Goal: Transaction & Acquisition: Purchase product/service

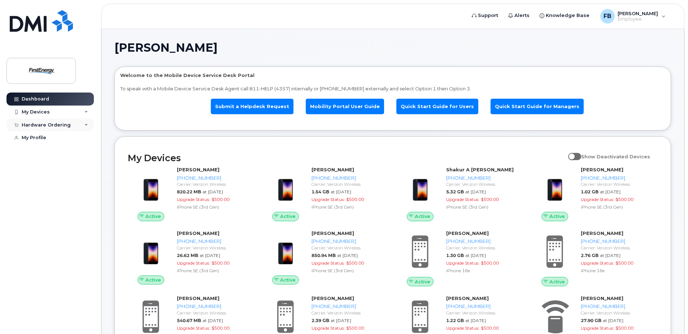
click at [35, 122] on div "Hardware Ordering" at bounding box center [46, 125] width 49 height 6
click at [43, 152] on div "New Order" at bounding box center [38, 151] width 27 height 6
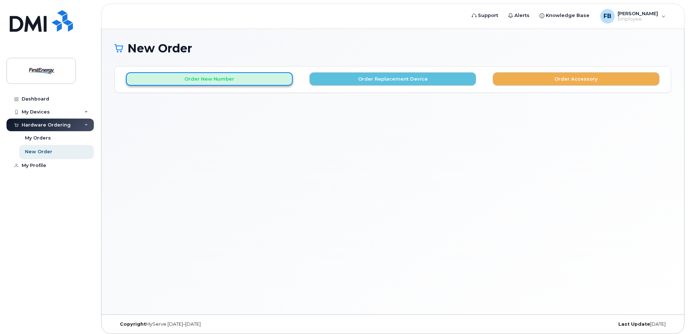
click at [251, 74] on button "Order New Number" at bounding box center [209, 78] width 167 height 13
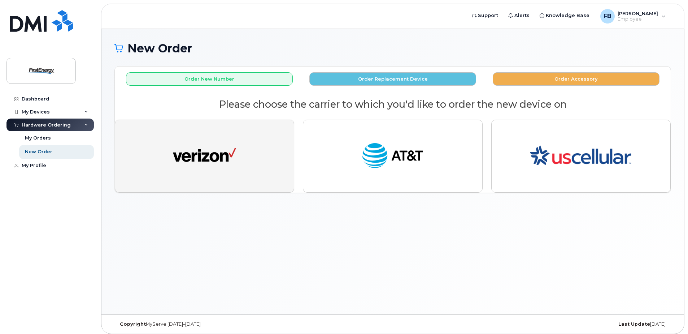
click at [211, 154] on img "button" at bounding box center [204, 156] width 63 height 32
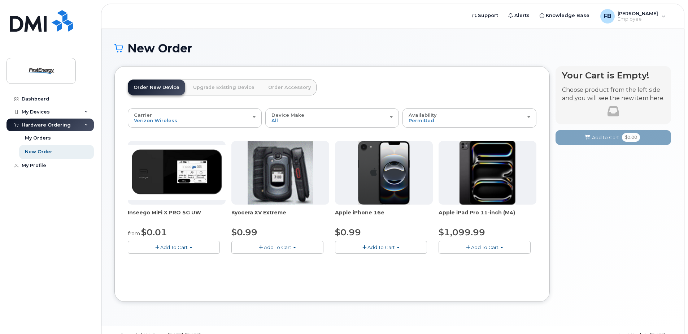
click at [385, 178] on img at bounding box center [384, 173] width 52 height 64
click at [383, 250] on button "Add To Cart" at bounding box center [381, 246] width 92 height 13
click at [378, 259] on link "$0.99 - 2 Year Activation" at bounding box center [373, 260] width 72 height 9
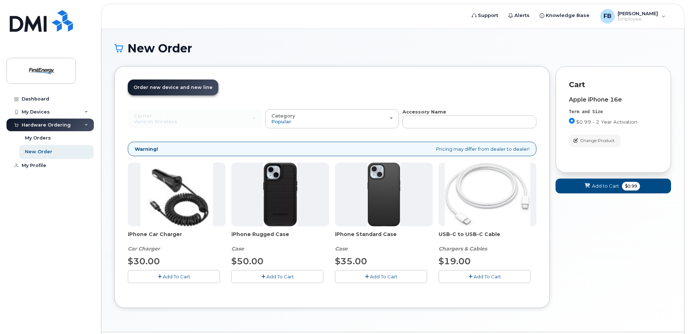
click at [265, 279] on button "Add To Cart" at bounding box center [277, 276] width 92 height 13
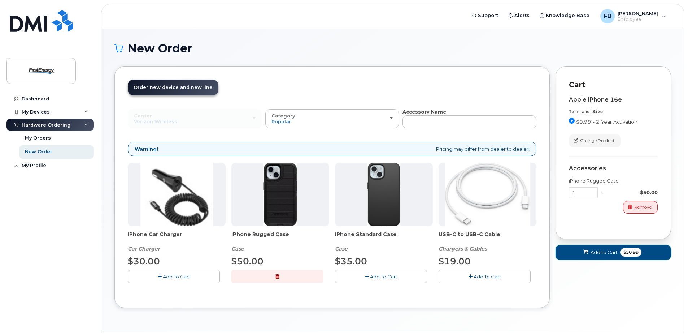
click at [598, 251] on span "Add to Cart" at bounding box center [604, 252] width 27 height 7
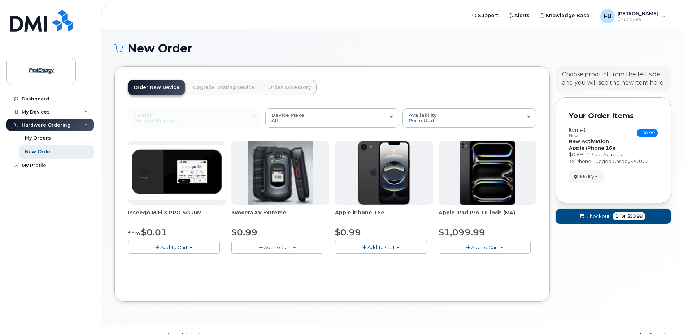
click at [594, 213] on span "Checkout" at bounding box center [597, 216] width 23 height 7
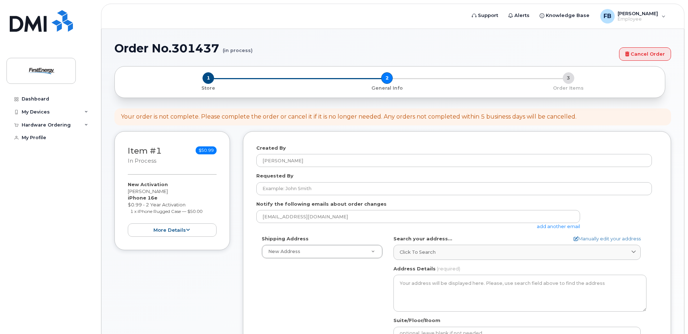
select select
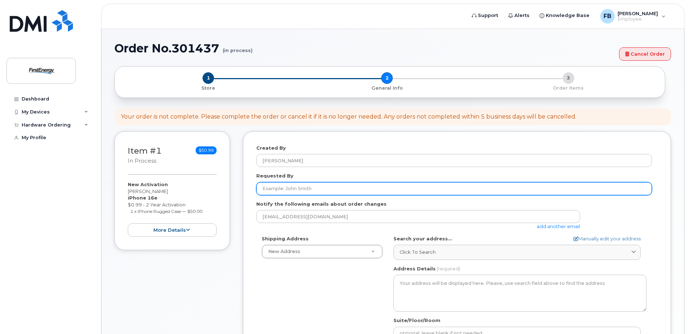
click at [302, 190] on input "Requested By" at bounding box center [454, 188] width 396 height 13
type input "[PERSON_NAME]. [PERSON_NAME]"
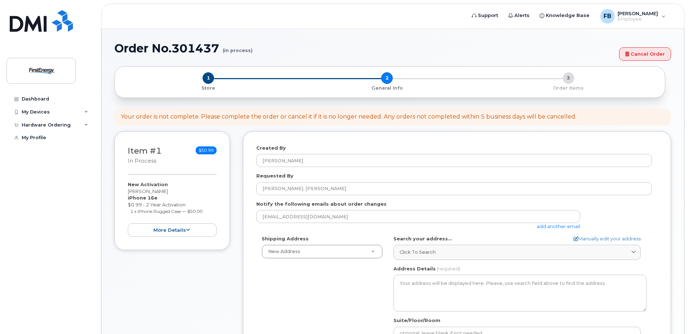
click at [560, 226] on link "add another email" at bounding box center [558, 226] width 43 height 6
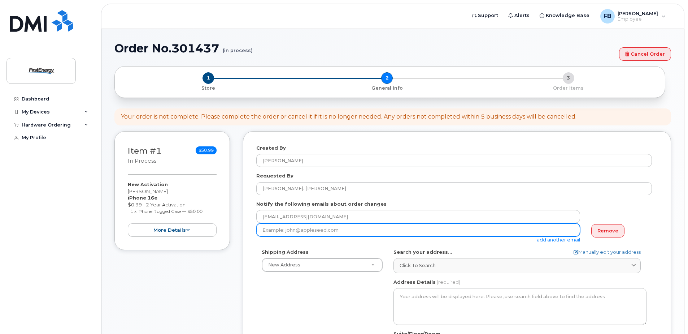
click at [355, 226] on input "email" at bounding box center [418, 229] width 324 height 13
paste input "[EMAIL_ADDRESS][DOMAIN_NAME]"
type input "[EMAIL_ADDRESS][DOMAIN_NAME]"
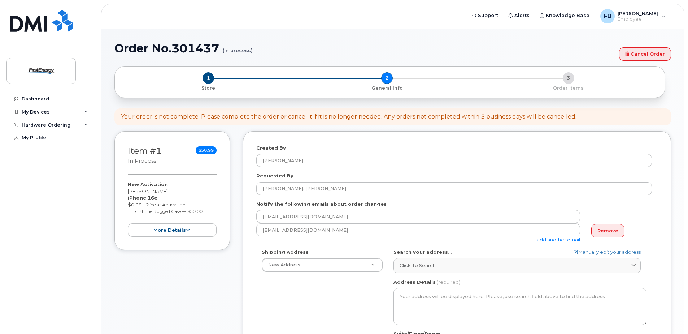
click at [557, 240] on link "add another email" at bounding box center [558, 240] width 43 height 6
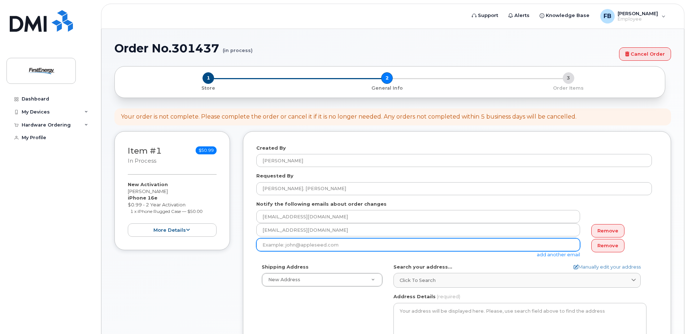
click at [331, 247] on input "email" at bounding box center [418, 244] width 324 height 13
paste input "gmicheletti@firstenergycorp.com"
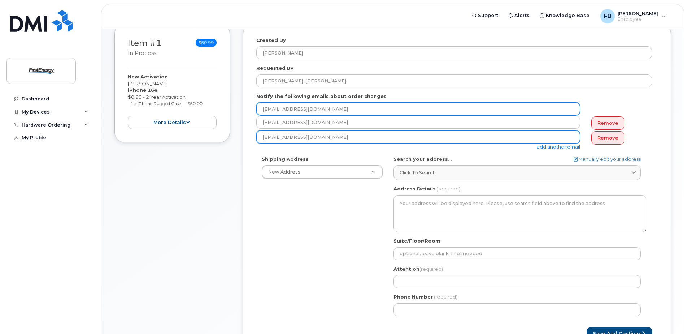
scroll to position [108, 0]
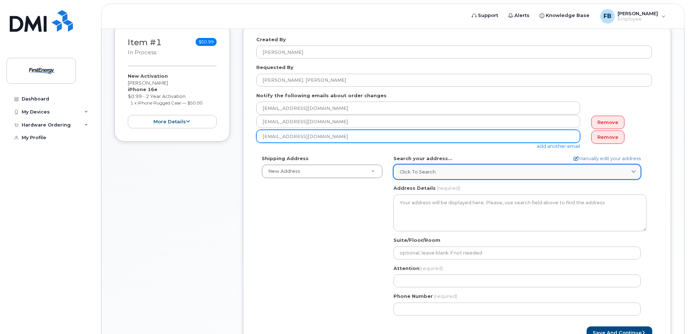
type input "gmicheletti@firstenergycorp.com"
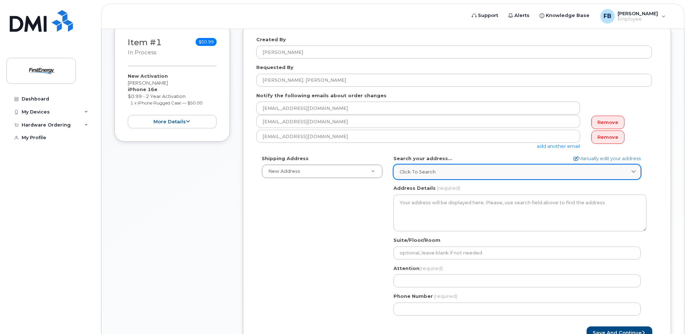
click at [416, 170] on span "Click to search" at bounding box center [418, 171] width 36 height 7
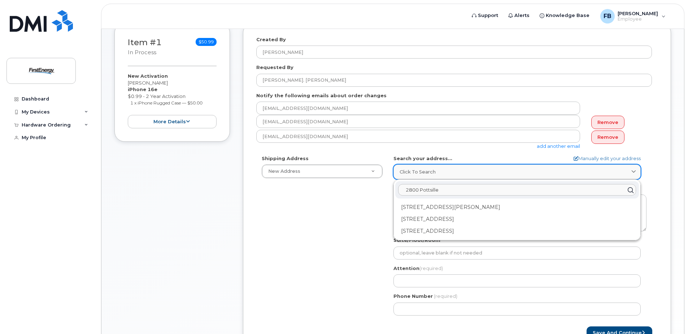
type input "2800 Pottsille"
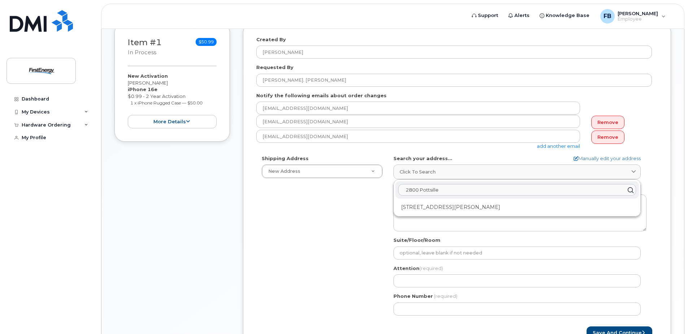
drag, startPoint x: 447, startPoint y: 187, endPoint x: 399, endPoint y: 189, distance: 48.4
click at [399, 189] on input "2800 Pottsille" at bounding box center [517, 190] width 238 height 12
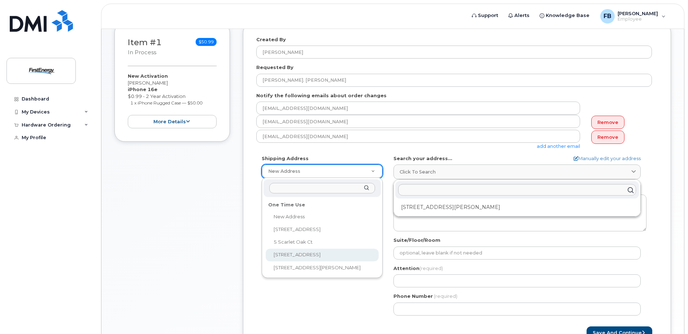
select select "2800 Pottsville Pike"
type input "E South"
type input "Greg Micheletti"
type input "4842699380"
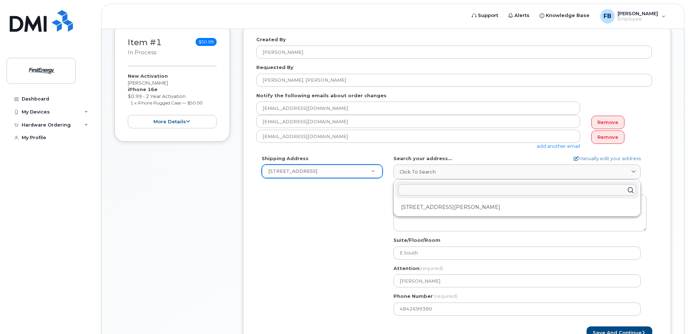
click at [379, 204] on div "Shipping Address 2800 Pottsville Pike New Address 1910 W Market St 5 Scarlet Oa…" at bounding box center [454, 238] width 396 height 166
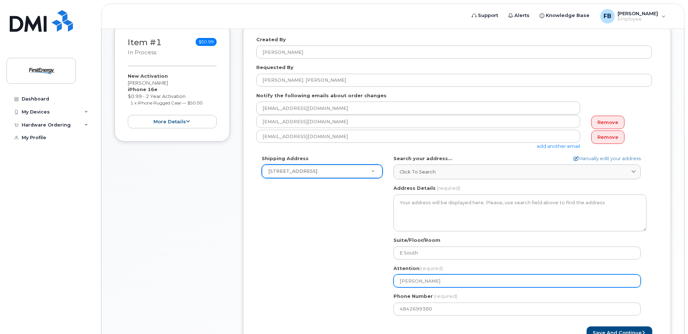
drag, startPoint x: 447, startPoint y: 282, endPoint x: 386, endPoint y: 279, distance: 61.5
click at [386, 279] on div "Shipping Address 2800 Pottsville Pike New Address 1910 W Market St 5 Scarlet Oa…" at bounding box center [454, 238] width 396 height 166
select select
type input "l"
select select
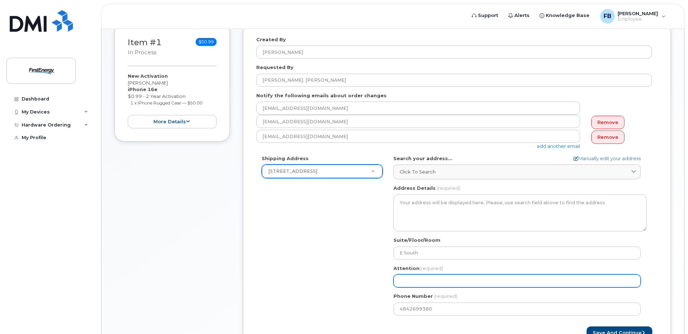
select select
type input "L"
select select
type input "Le"
select select
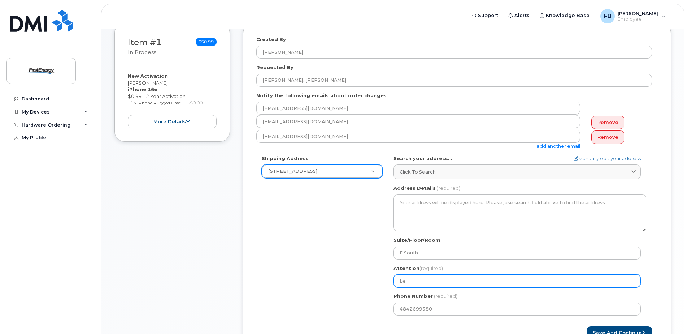
type input "Lev"
select select
type input "Levi"
select select
type input "Levi P"
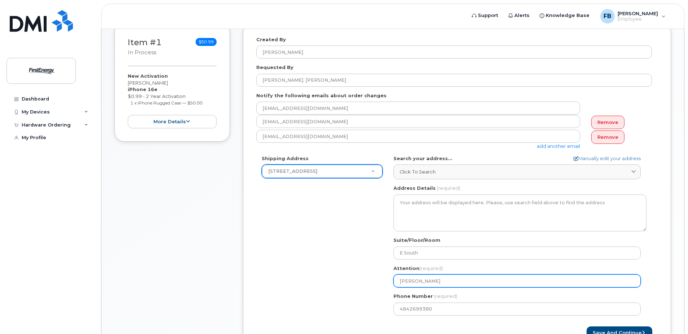
select select
type input "Levi Pr"
select select
type input "Levi Pro"
select select
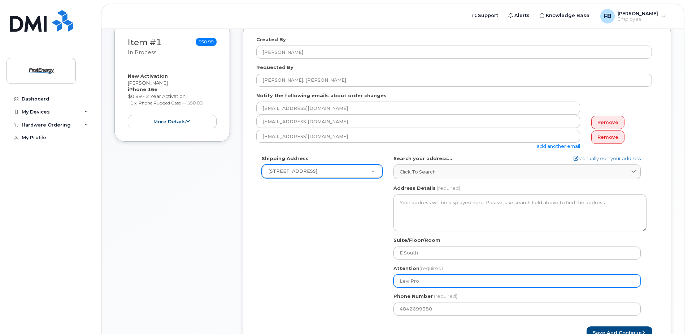
type input "Levi Prop"
select select
type input "Levi Props"
select select
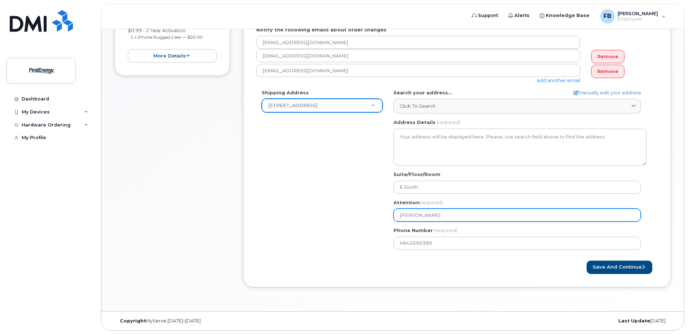
scroll to position [174, 0]
type input "Levi Propst"
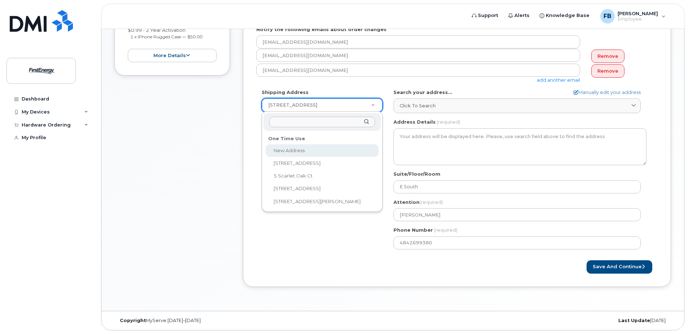
select select
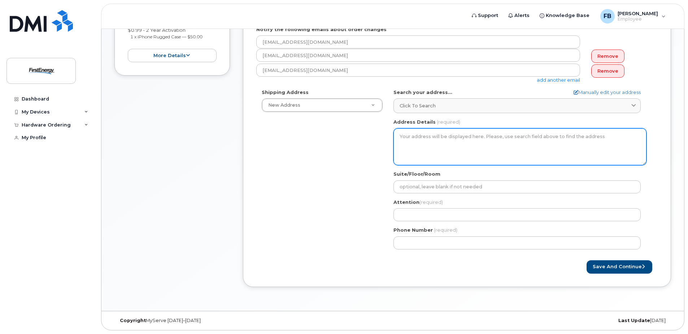
click at [440, 135] on textarea "Address Details" at bounding box center [520, 146] width 253 height 37
click at [426, 133] on textarea "Address Details" at bounding box center [520, 146] width 253 height 37
click at [400, 137] on textarea "Address Details" at bounding box center [520, 146] width 253 height 37
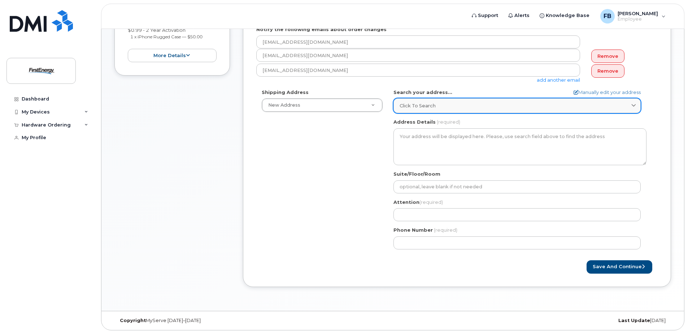
click at [524, 106] on div "Click to search" at bounding box center [517, 105] width 235 height 7
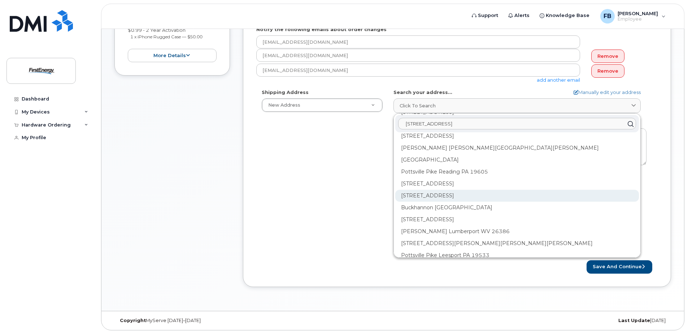
scroll to position [253, 0]
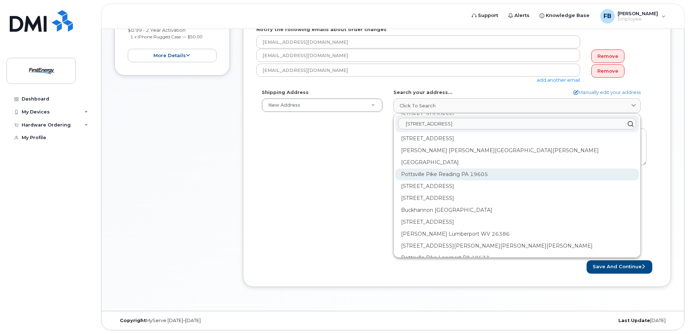
type input "2800 Pottsville Pike"
click at [484, 173] on div "Pottsville Pike Reading PA 19605" at bounding box center [517, 174] width 244 height 12
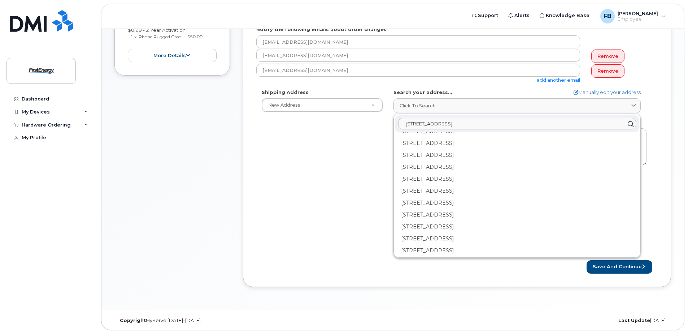
scroll to position [217, 0]
click at [615, 267] on button "Save and Continue" at bounding box center [620, 266] width 66 height 13
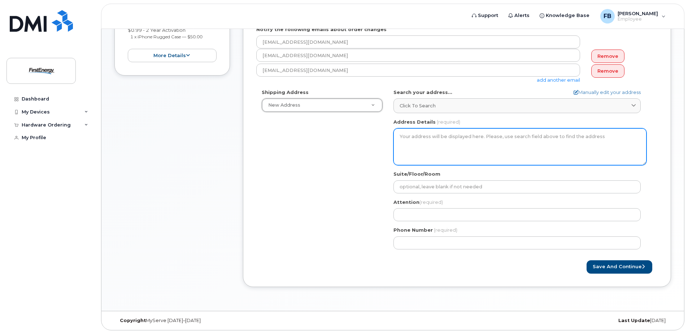
click at [437, 129] on textarea "Address Details" at bounding box center [520, 146] width 253 height 37
click at [436, 132] on textarea "Address Details" at bounding box center [520, 146] width 253 height 37
click at [419, 136] on textarea "Address Details" at bounding box center [520, 146] width 253 height 37
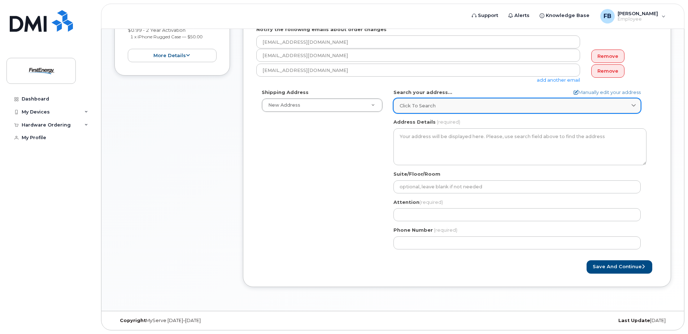
click at [442, 104] on div "Click to search" at bounding box center [517, 105] width 235 height 7
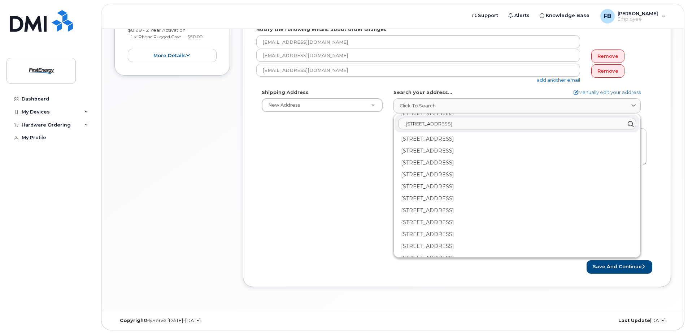
click at [446, 126] on input "2800 Pottsville Pike" at bounding box center [517, 124] width 238 height 12
click at [629, 126] on icon at bounding box center [630, 123] width 10 height 10
click at [633, 126] on icon at bounding box center [630, 123] width 10 height 10
click at [634, 126] on div "2800 Pottsville Pike" at bounding box center [517, 123] width 244 height 17
click at [578, 93] on link "Manually edit your address" at bounding box center [607, 92] width 67 height 7
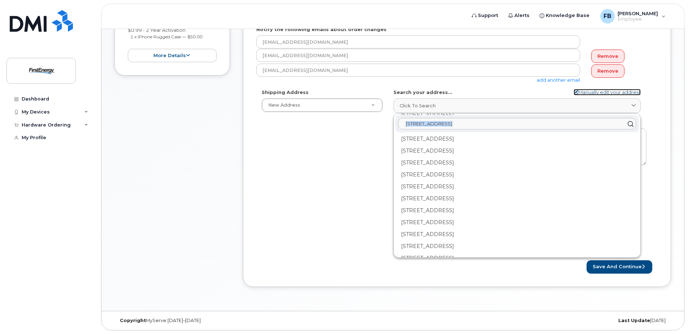
select select
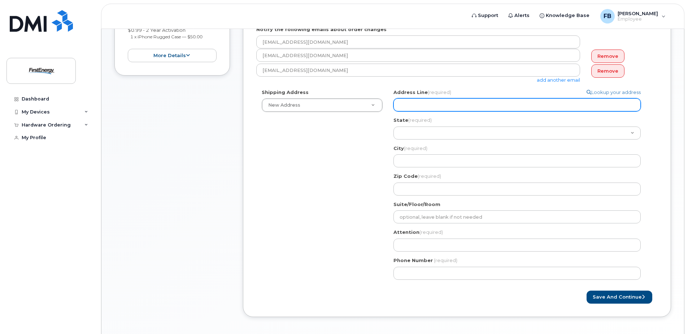
click at [467, 103] on input "Address Line (required)" at bounding box center [517, 104] width 247 height 13
select select
type input "2"
select select
type input "28"
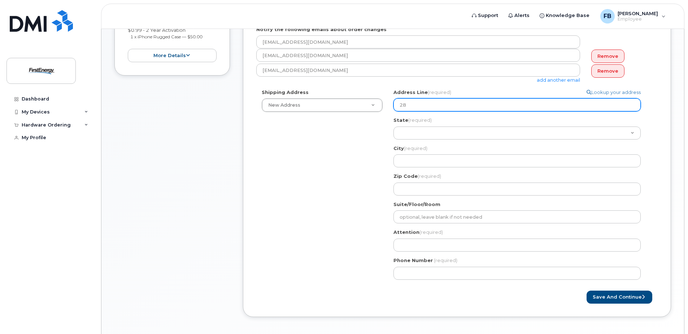
select select
type input "280"
select select
type input "2800"
select select
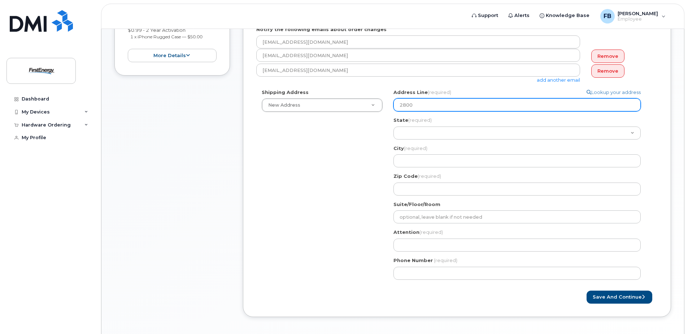
type input "2800 P"
select select
type input "2800 Po"
select select
type input "2800 Pot"
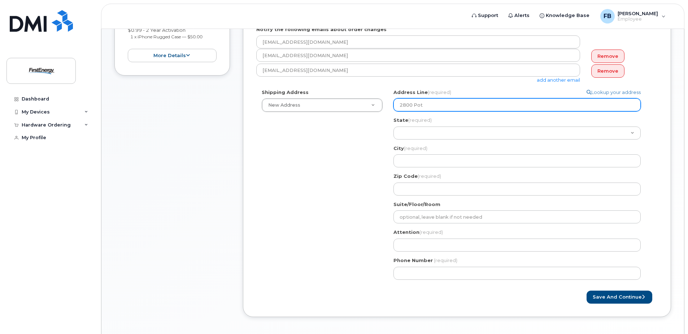
select select
type input "2800 Pott"
select select
type input "2800 Potts"
select select
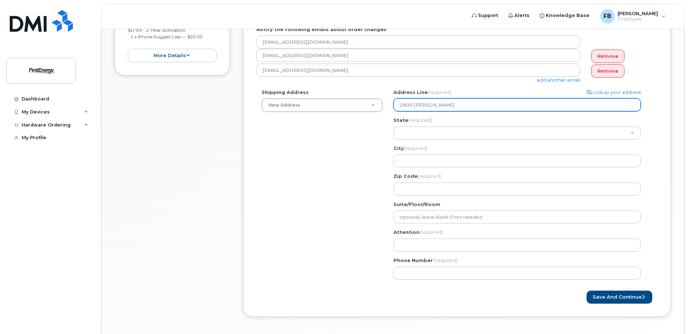
type input "2800 Pottsv"
select select
type input "2800 Pottsvi"
select select
type input "2800 Pottsvil"
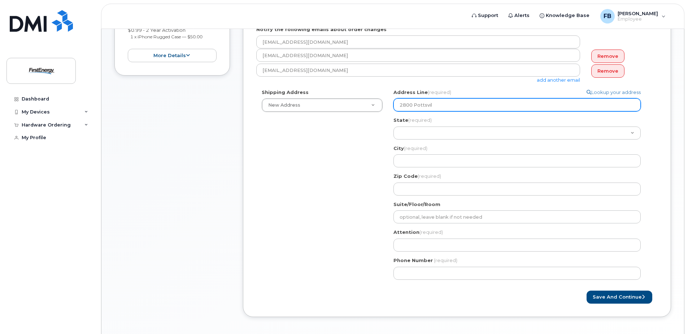
select select
type input "2800 Pottsvill"
select select
type input "2800 Pottsville"
select select
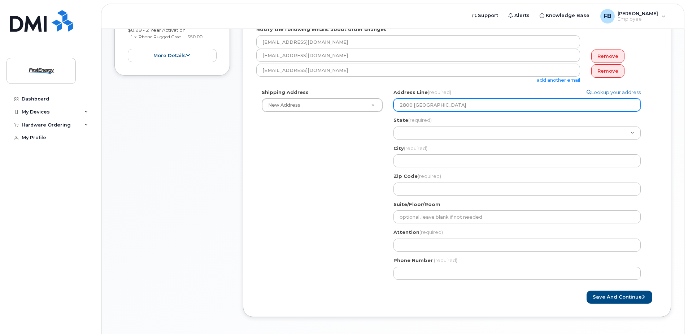
type input "2800 Pottsville P"
select select
type input "2800 Pottsville Pi"
select select
type input "2800 Pottsville Pik"
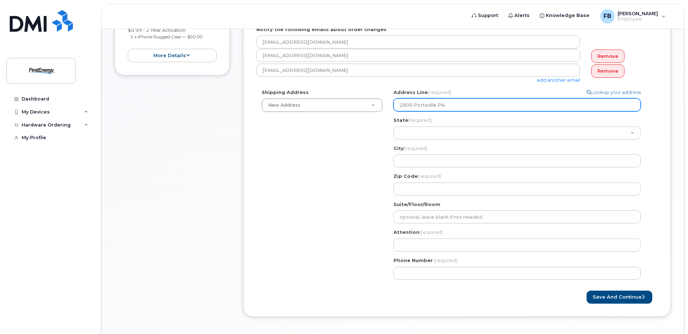
select select
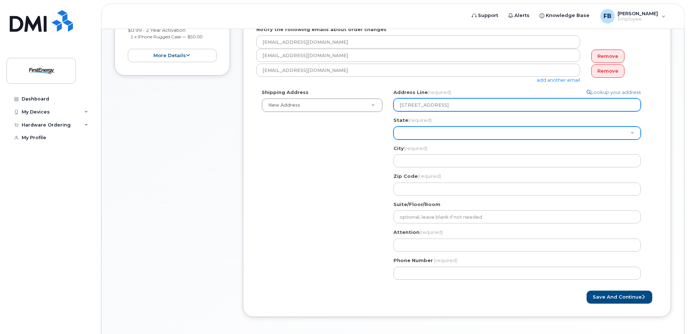
type input "2800 Pottsville Pike"
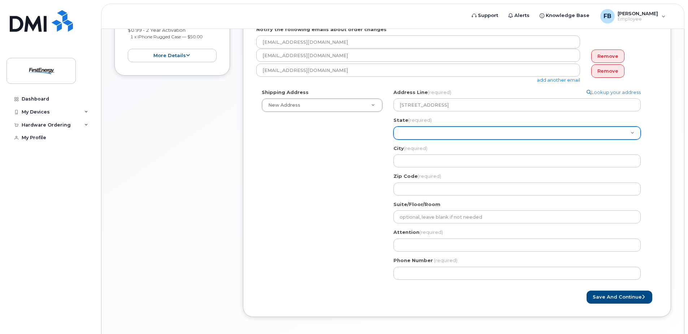
click at [429, 136] on select "Alabama Alaska American Samoa Arizona Arkansas California Colorado Connecticut …" at bounding box center [517, 132] width 247 height 13
select select "PA"
click at [394, 126] on select "Alabama Alaska American Samoa Arizona Arkansas California Colorado Connecticut …" at bounding box center [517, 132] width 247 height 13
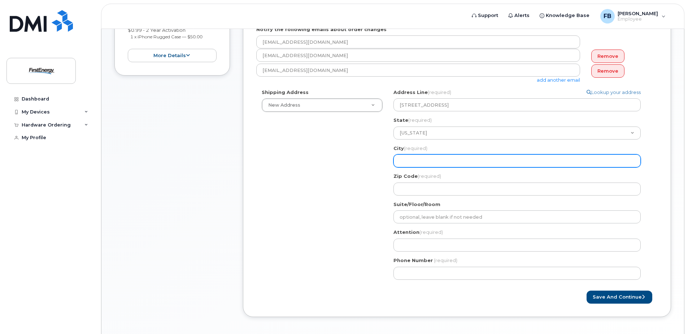
click at [425, 159] on input "City (required)" at bounding box center [517, 160] width 247 height 13
select select
type input "R"
select select
type input "Re"
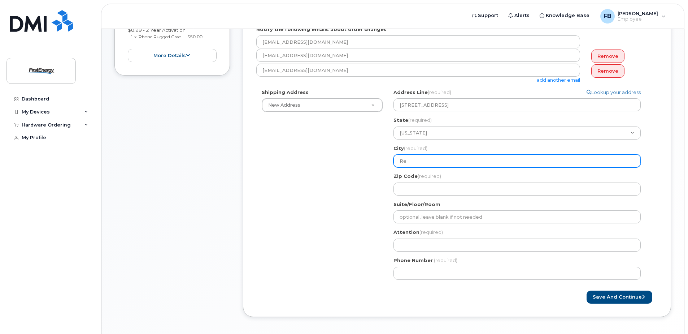
select select
type input "Rea"
select select
type input "Read"
select select
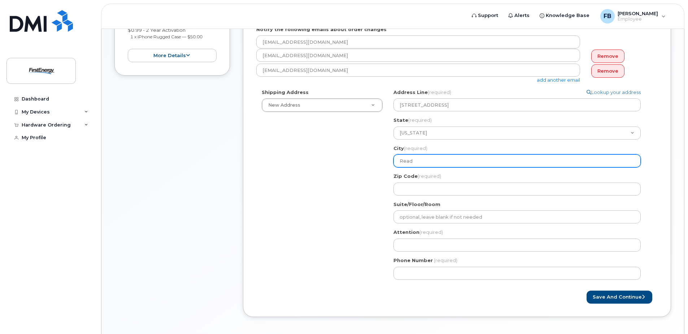
type input "Readi"
select select
type input "Readin"
select select
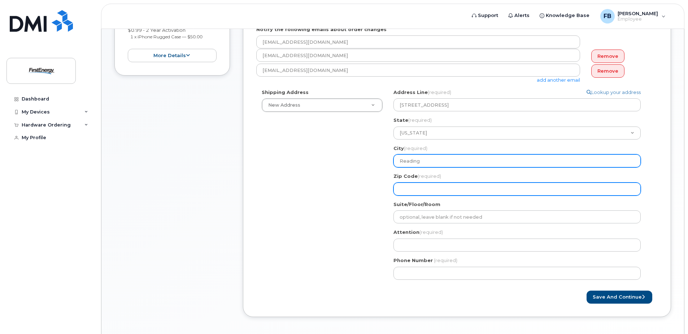
type input "Reading"
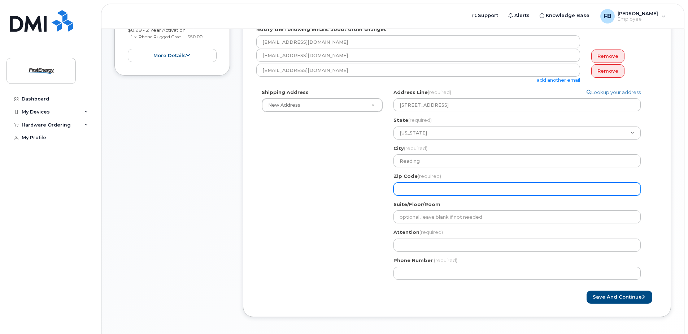
click at [424, 188] on input "Zip Code (required)" at bounding box center [517, 188] width 247 height 13
select select
type input "1"
select select
type input "19"
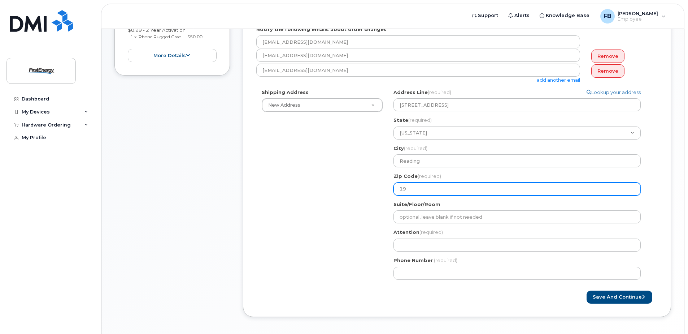
select select
type input "196"
select select
type input "1960"
select select
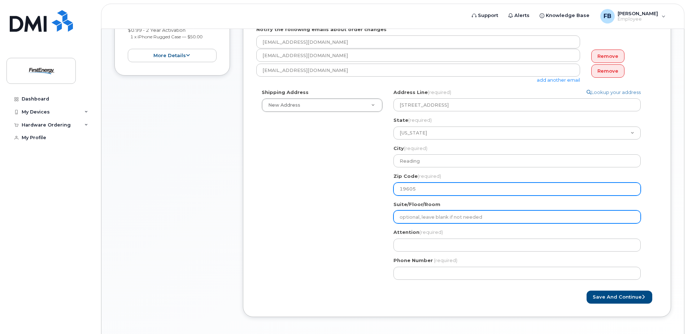
type input "19605"
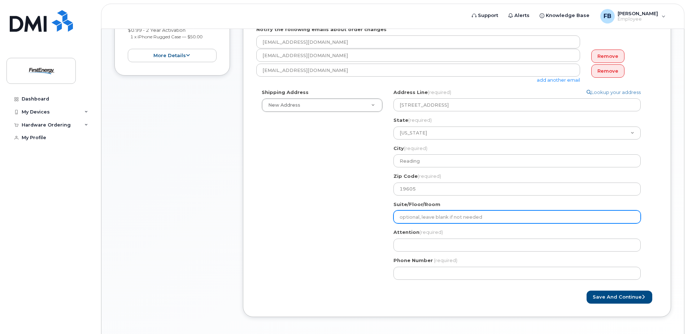
click at [424, 214] on input "Suite/Floor/Room" at bounding box center [517, 216] width 247 height 13
select select
type input "E"
select select
type input "E S"
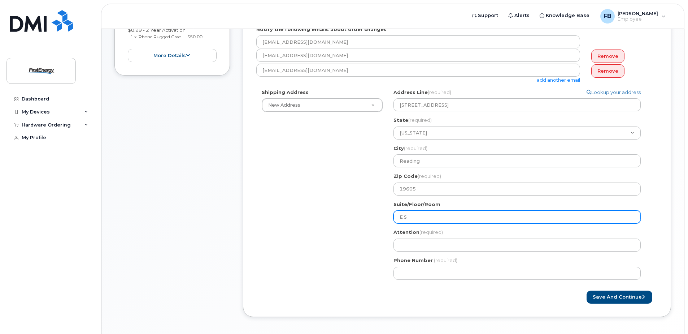
select select
type input "E So"
select select
type input "E Sou"
select select
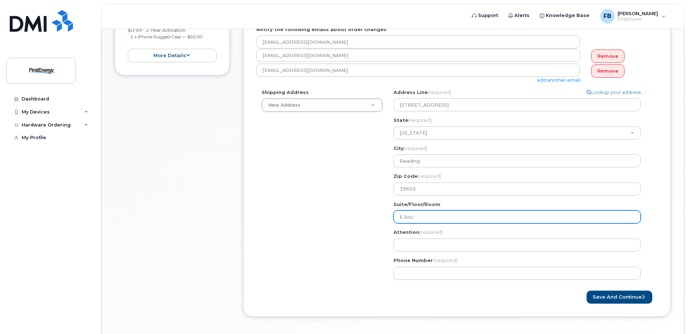
type input "E Sout"
select select
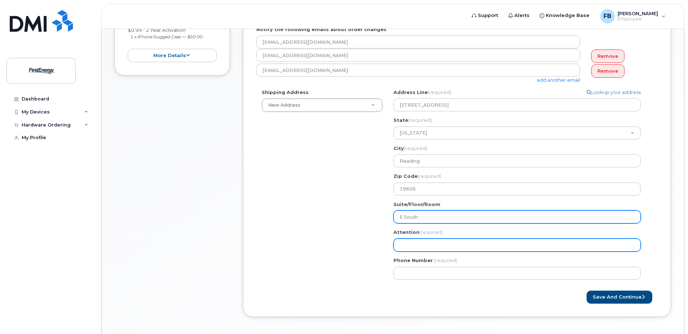
type input "E South"
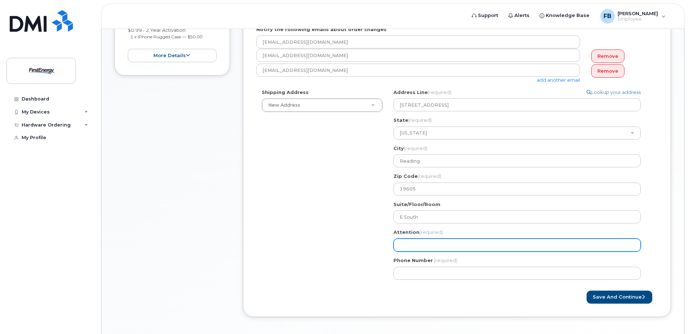
click at [423, 242] on input "Attention (required)" at bounding box center [517, 244] width 247 height 13
select select
type input "L"
select select
type input "Le"
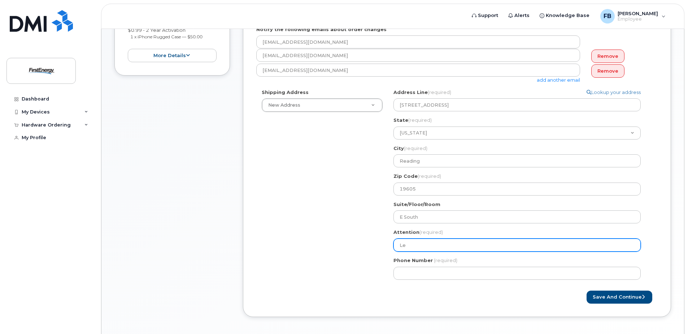
select select
type input "Lev"
select select
type input "Levi"
select select
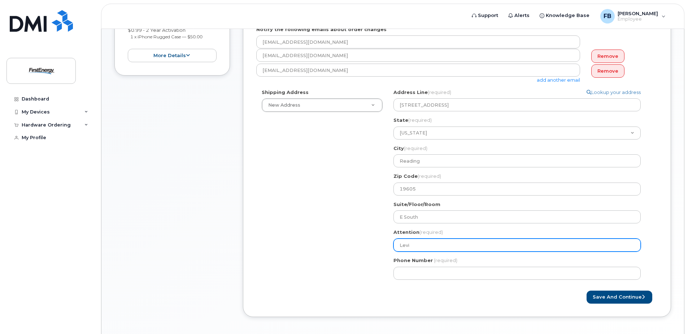
type input "Levi P"
select select
type input "Levi Pr"
select select
type input "Levi Pro"
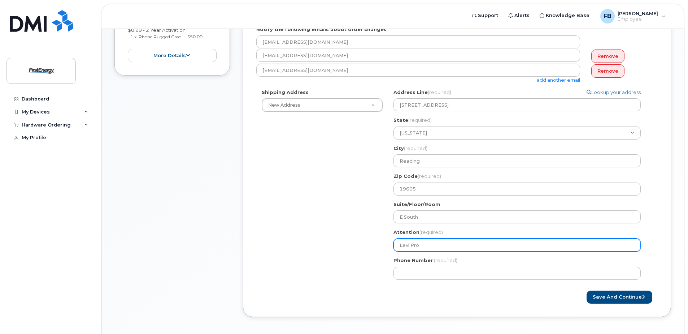
select select
type input "Levi Prop"
select select
type input "Levi Props"
select select
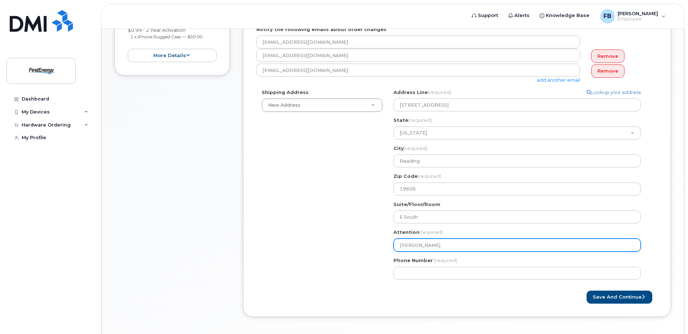
type input "Levi Propst"
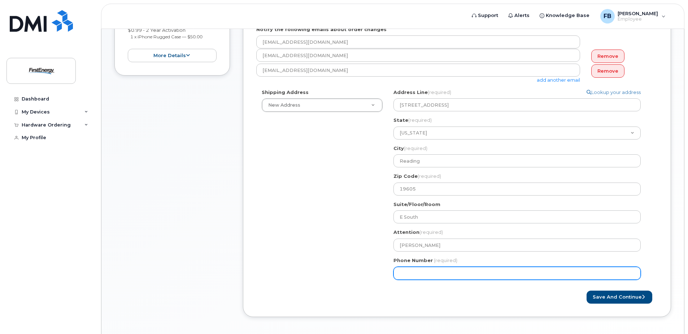
click at [465, 273] on input "Phone Number" at bounding box center [517, 272] width 247 height 13
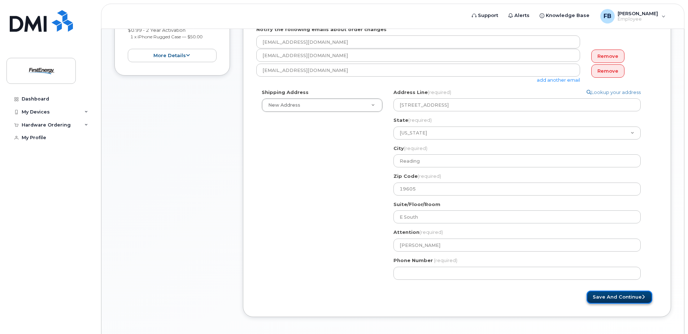
click at [607, 295] on button "Save and Continue" at bounding box center [620, 296] width 66 height 13
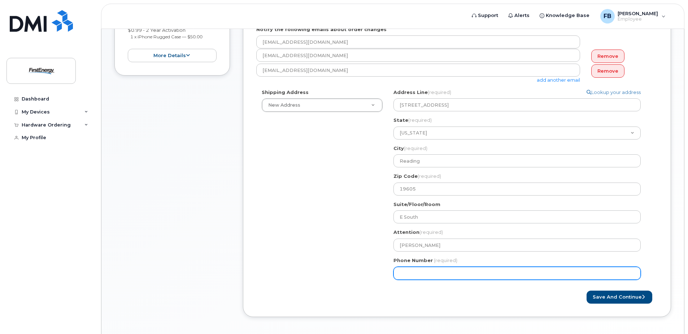
click at [421, 270] on input "Phone Number" at bounding box center [517, 272] width 247 height 13
click at [412, 272] on input "Phone Number" at bounding box center [517, 272] width 247 height 13
select select
type input "4842699380"
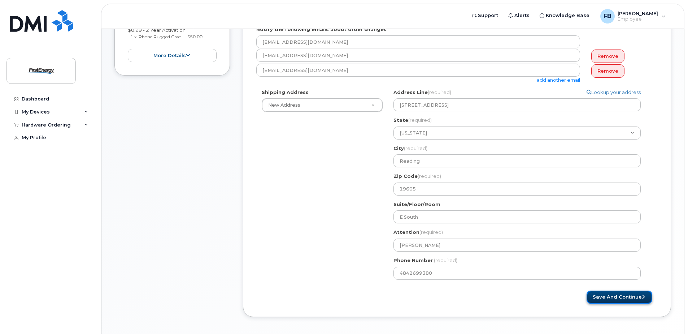
click at [611, 296] on button "Save and Continue" at bounding box center [620, 296] width 66 height 13
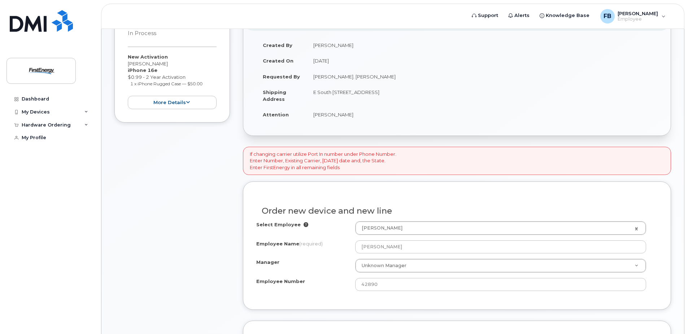
scroll to position [144, 0]
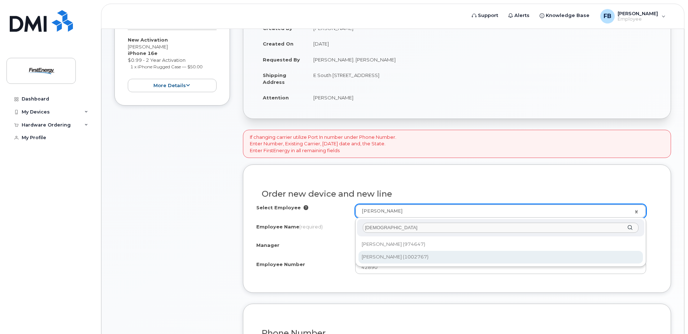
type input "propst"
type input "2068653"
type input "Levi Propst"
type input "1002767"
type input "1910 West Market Street"
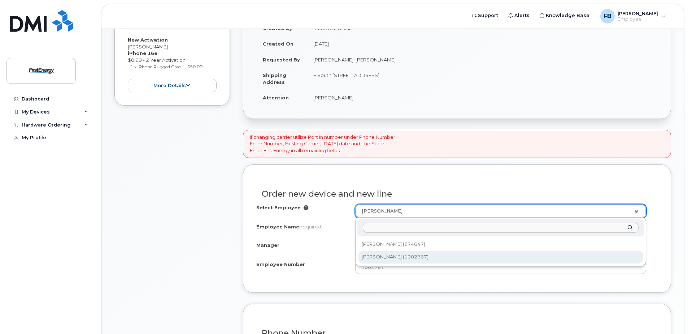
select select "2072711"
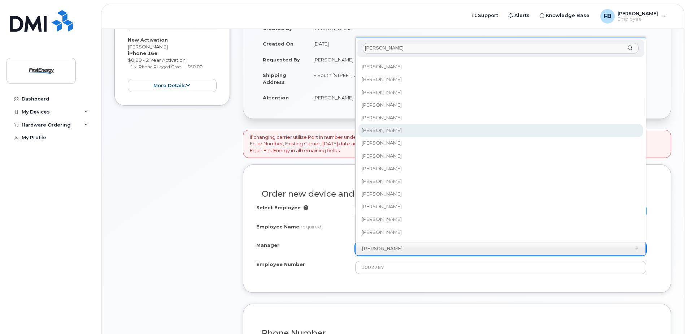
scroll to position [48, 0]
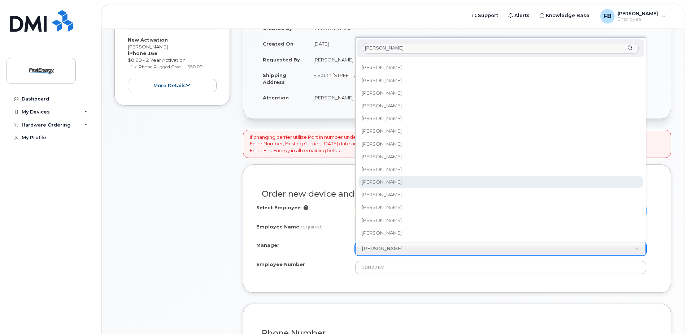
type input "gregory"
select select "2086198"
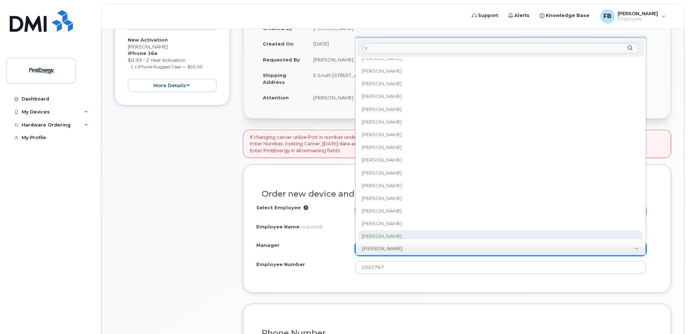
scroll to position [0, 0]
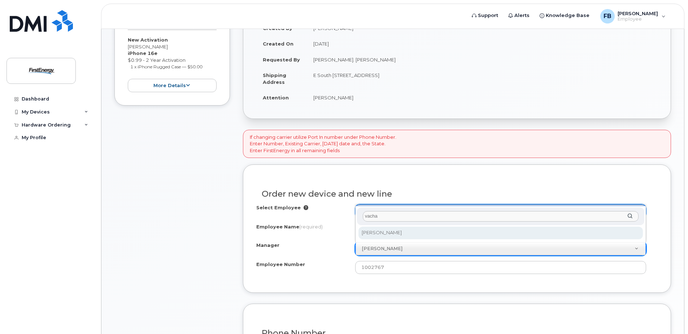
type input "vacha"
select select "2074622"
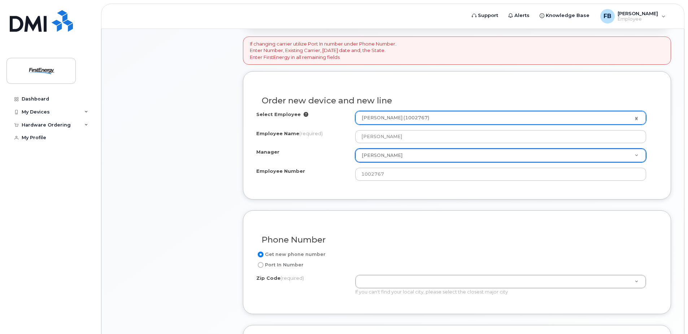
scroll to position [253, 0]
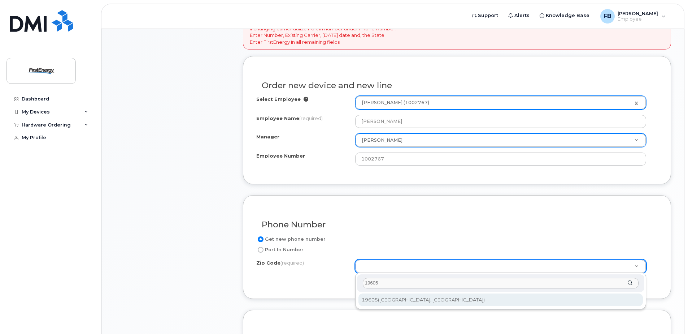
type input "19605"
type input "19605 (Reading, PA)"
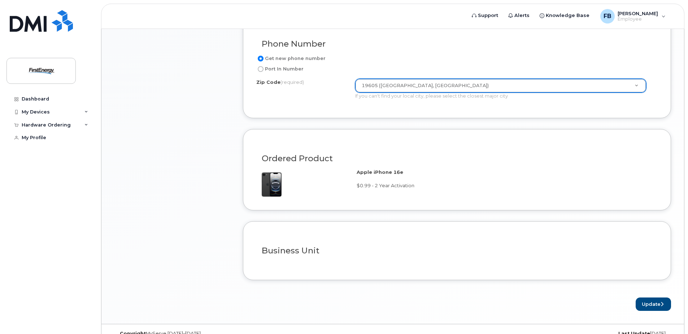
scroll to position [446, 0]
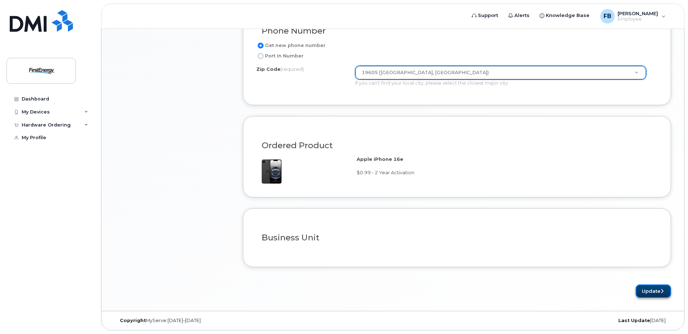
click at [646, 293] on button "Update" at bounding box center [653, 290] width 35 height 13
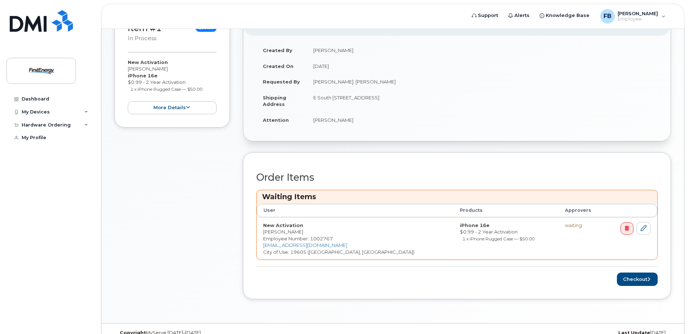
scroll to position [165, 0]
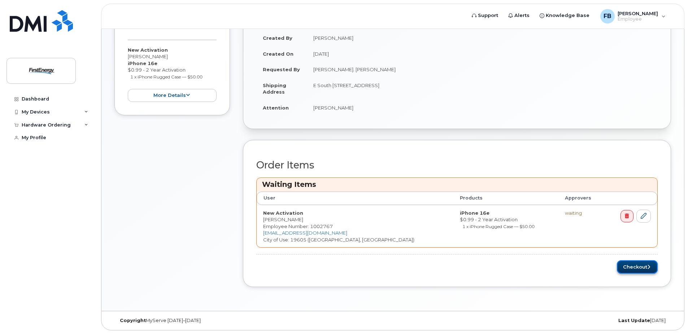
click at [642, 266] on button "Checkout" at bounding box center [637, 266] width 41 height 13
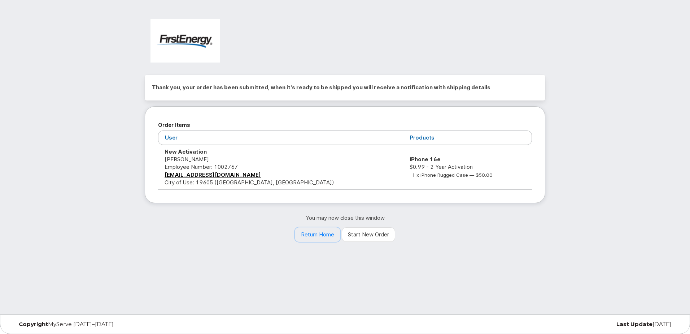
click at [331, 233] on link "Return Home" at bounding box center [317, 234] width 45 height 14
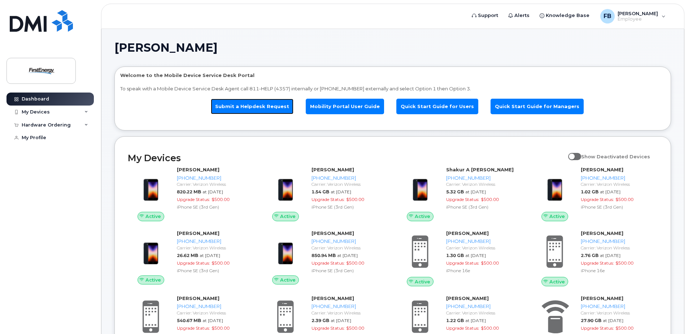
click at [283, 110] on link "Submit a Helpdesk Request" at bounding box center [252, 107] width 83 height 16
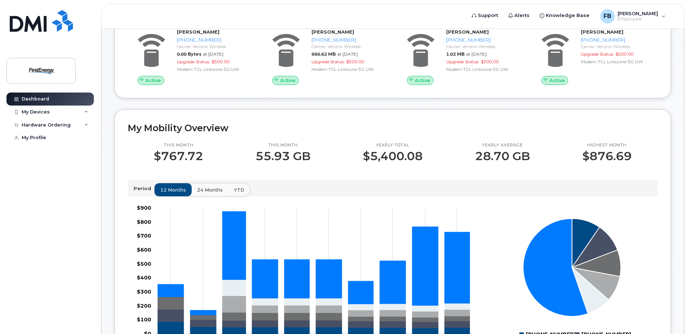
scroll to position [469, 0]
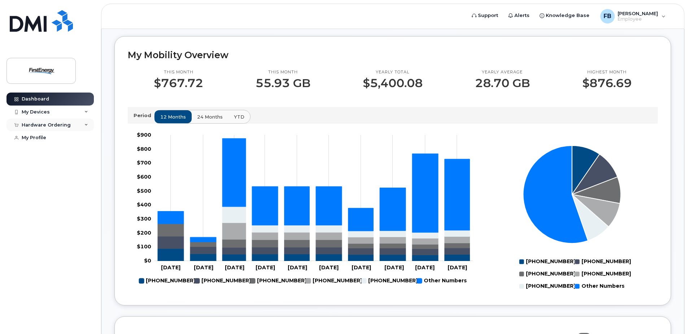
click at [54, 123] on div "Hardware Ordering" at bounding box center [46, 125] width 49 height 6
drag, startPoint x: 54, startPoint y: 123, endPoint x: 46, endPoint y: 136, distance: 15.7
click at [46, 136] on div "My Orders" at bounding box center [38, 138] width 26 height 6
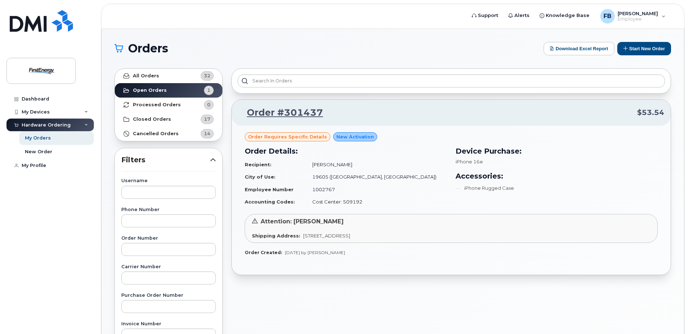
click at [324, 313] on div "Order #301437 $53.54 Order requires Specific details New Activation Order Detai…" at bounding box center [451, 317] width 448 height 507
click at [43, 101] on div "Dashboard" at bounding box center [35, 99] width 27 height 6
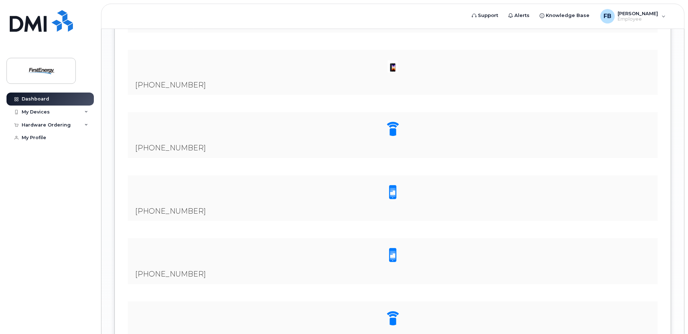
scroll to position [1453, 0]
